Goal: Transaction & Acquisition: Book appointment/travel/reservation

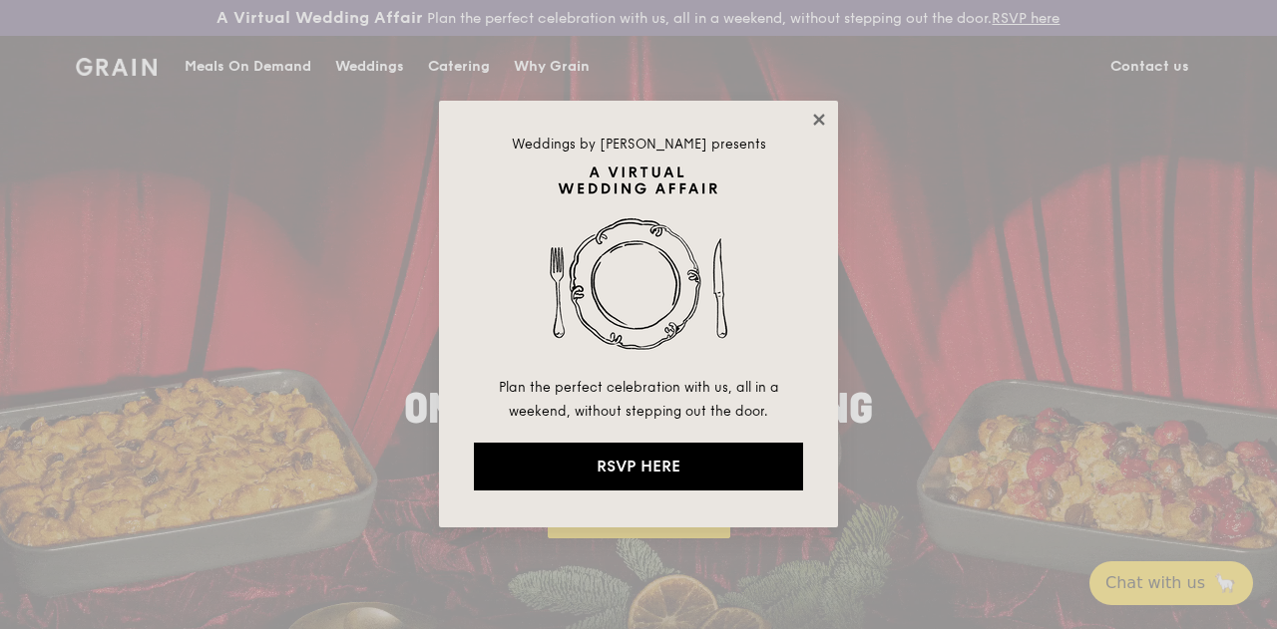
click at [816, 115] on icon at bounding box center [819, 120] width 18 height 18
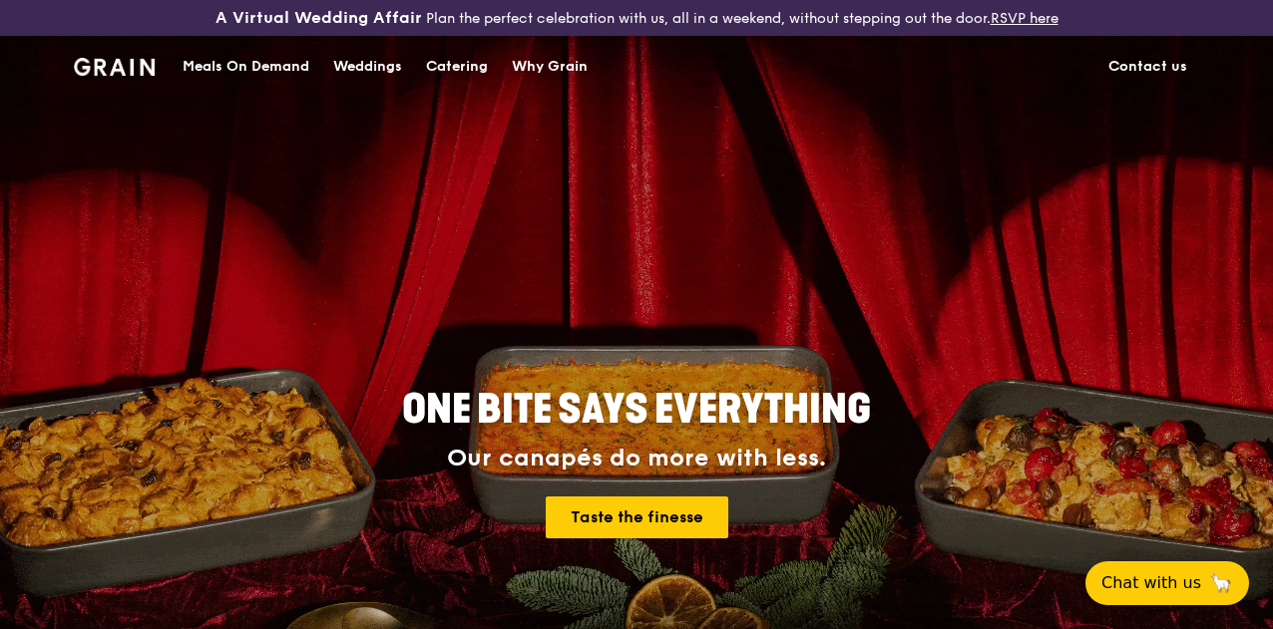
click at [470, 85] on div "Catering" at bounding box center [457, 67] width 62 height 60
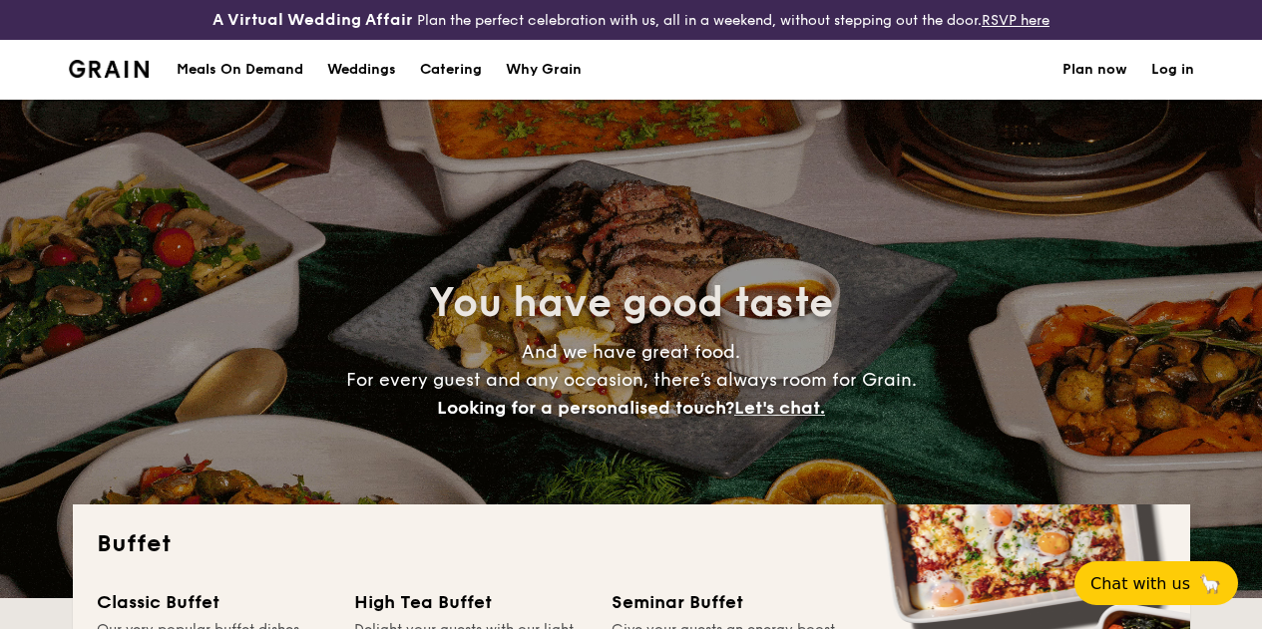
select select
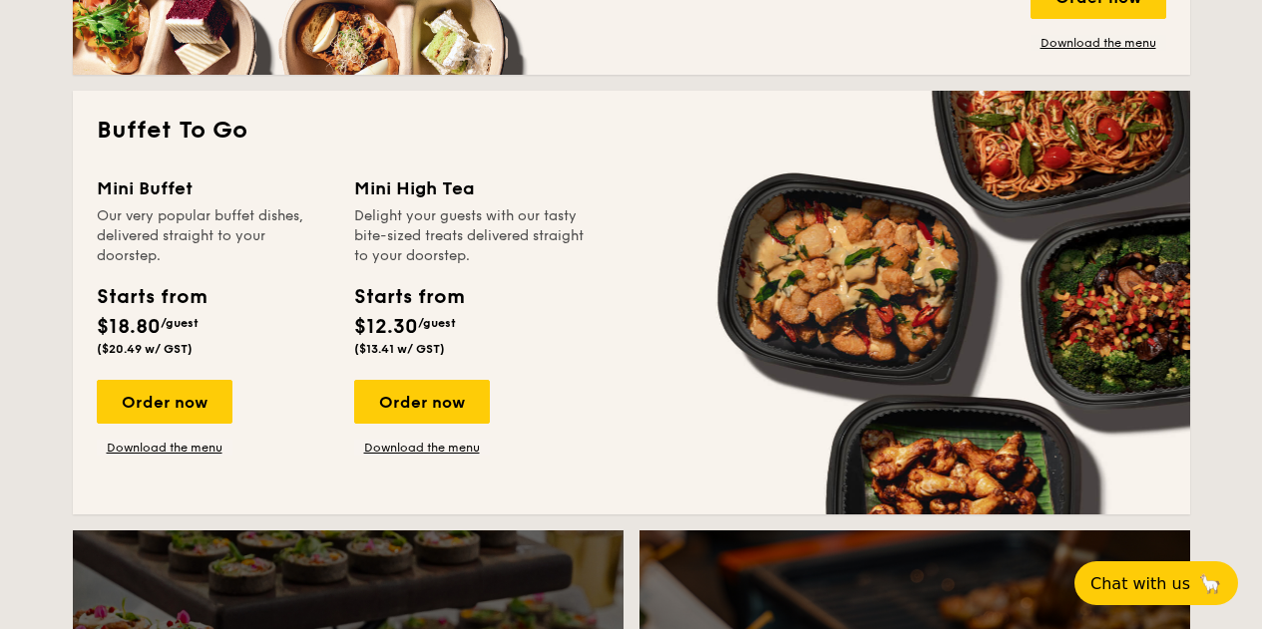
scroll to position [1296, 0]
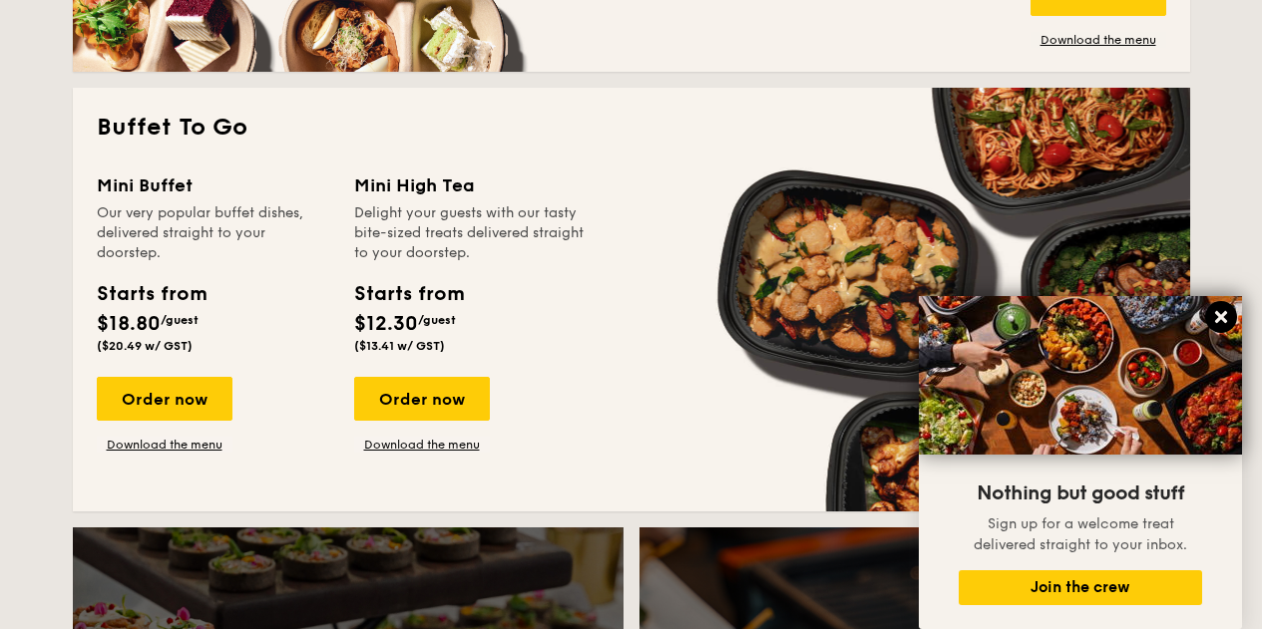
click at [1213, 311] on icon at bounding box center [1221, 317] width 18 height 18
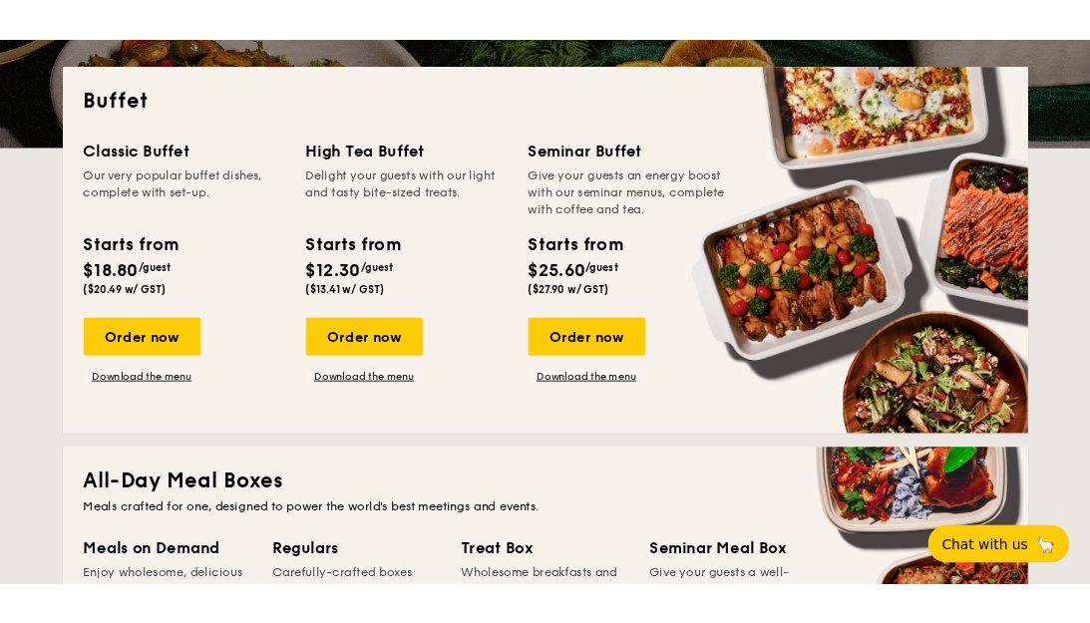
scroll to position [0, 0]
